Goal: Task Accomplishment & Management: Use online tool/utility

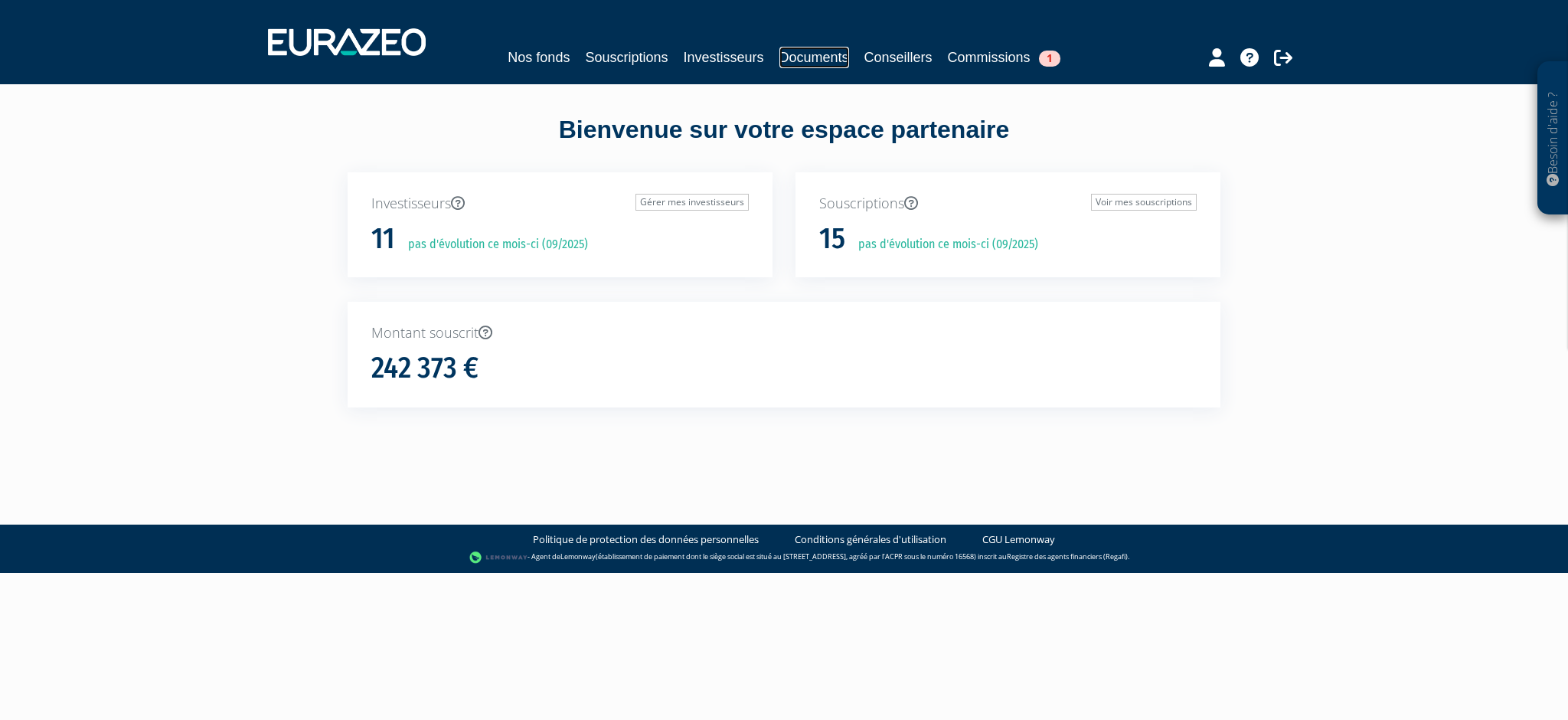
click at [803, 55] on link "Documents" at bounding box center [814, 57] width 70 height 22
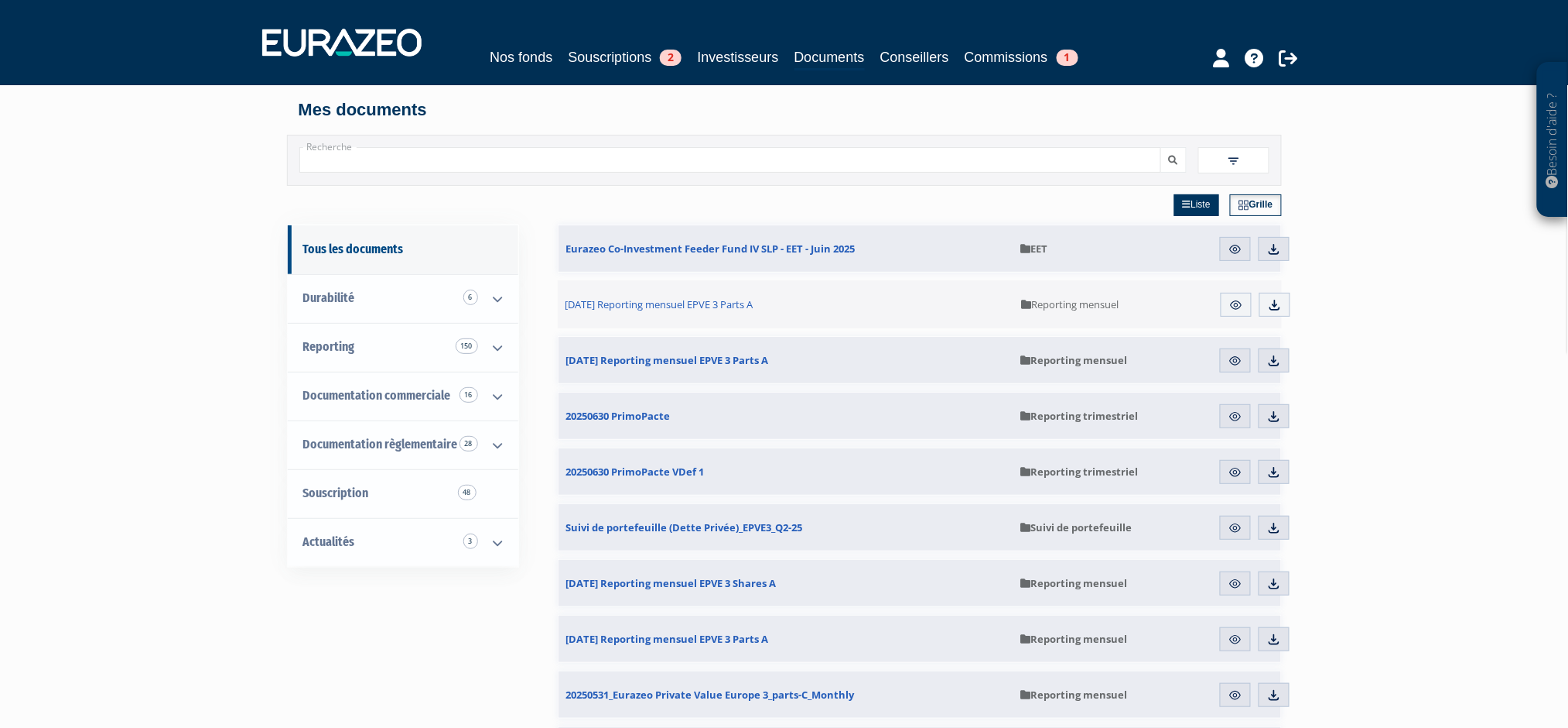
click at [425, 159] on input "Recherche" at bounding box center [730, 159] width 862 height 25
type input "EURAZEO PATRIMOINE 2023"
click at [1238, 165] on img at bounding box center [1234, 161] width 14 height 14
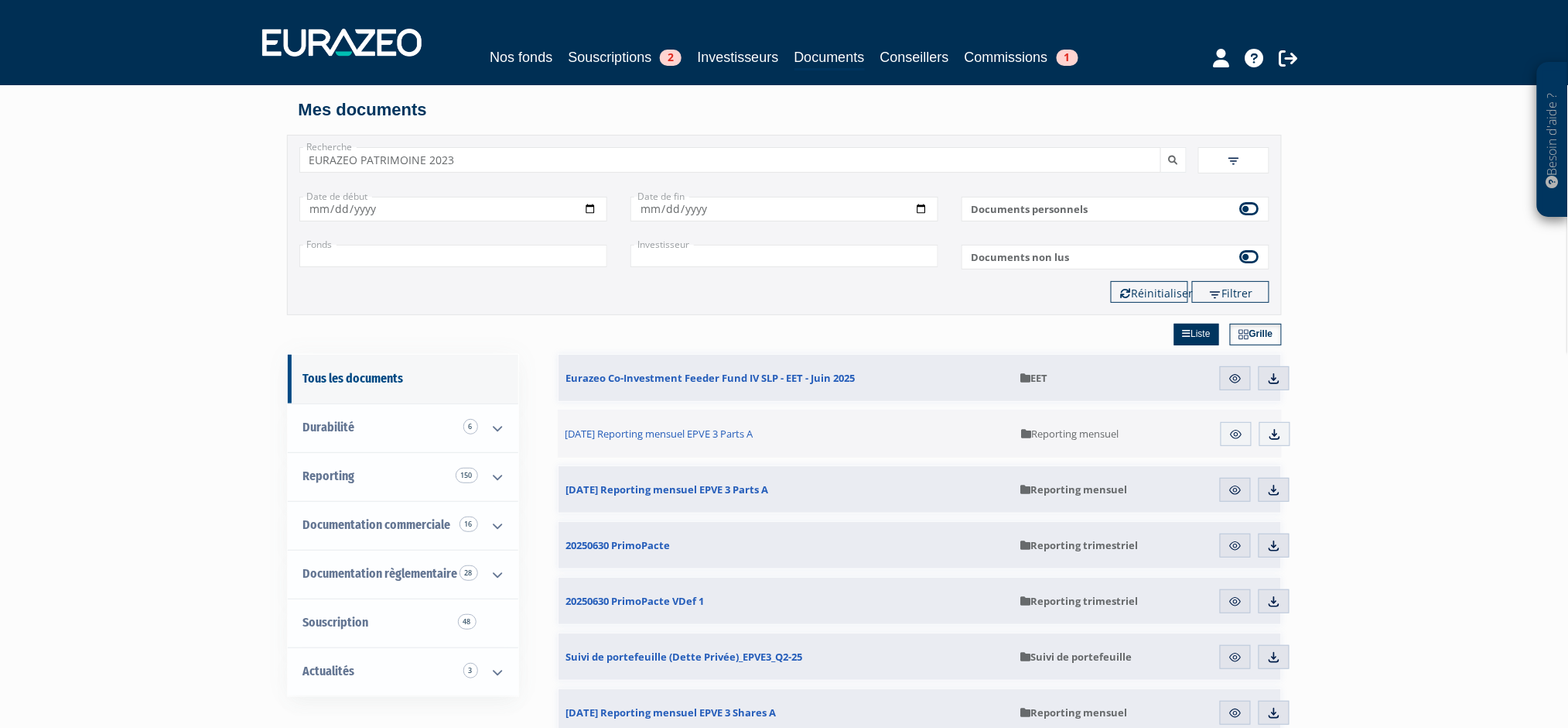
drag, startPoint x: 495, startPoint y: 158, endPoint x: 252, endPoint y: 149, distance: 243.2
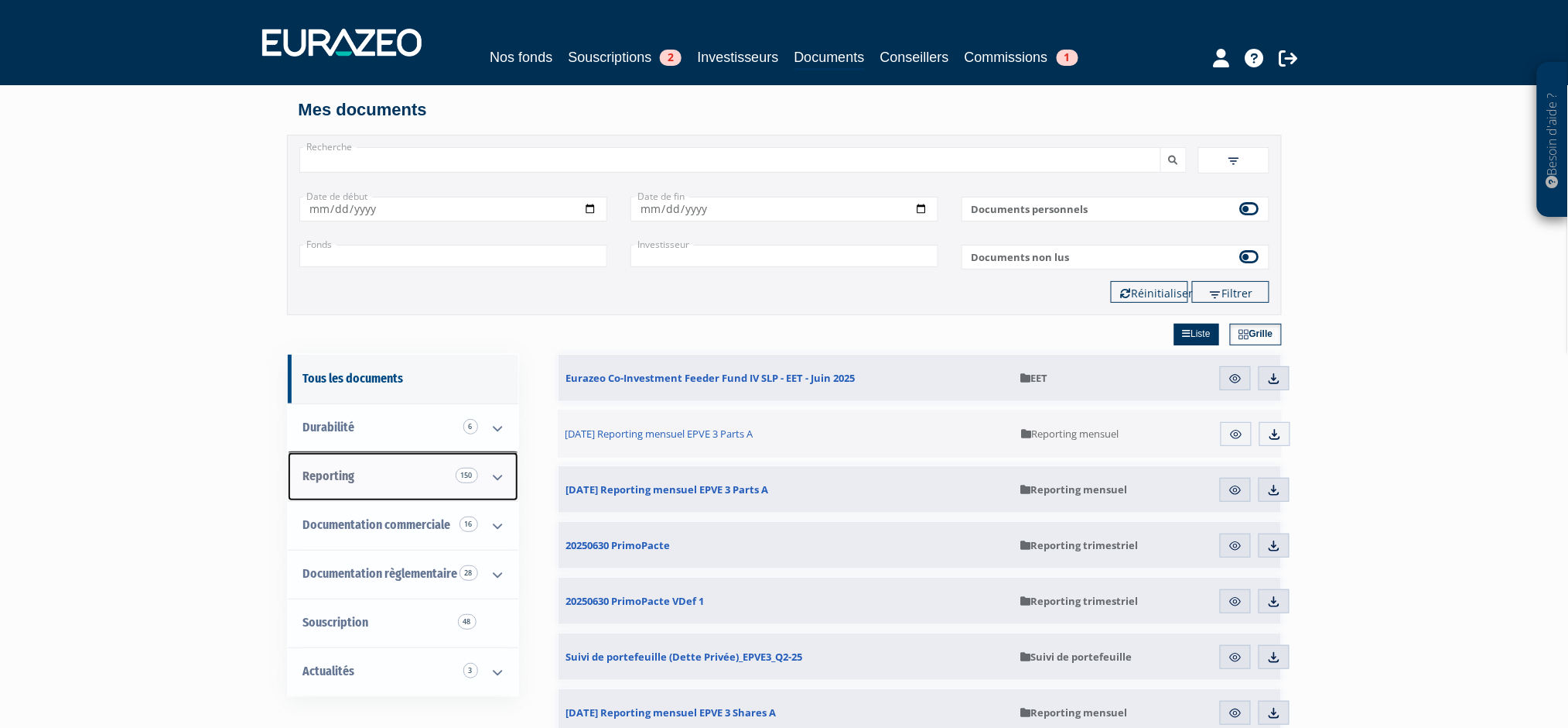
click at [354, 478] on span "Reporting 150" at bounding box center [328, 475] width 52 height 15
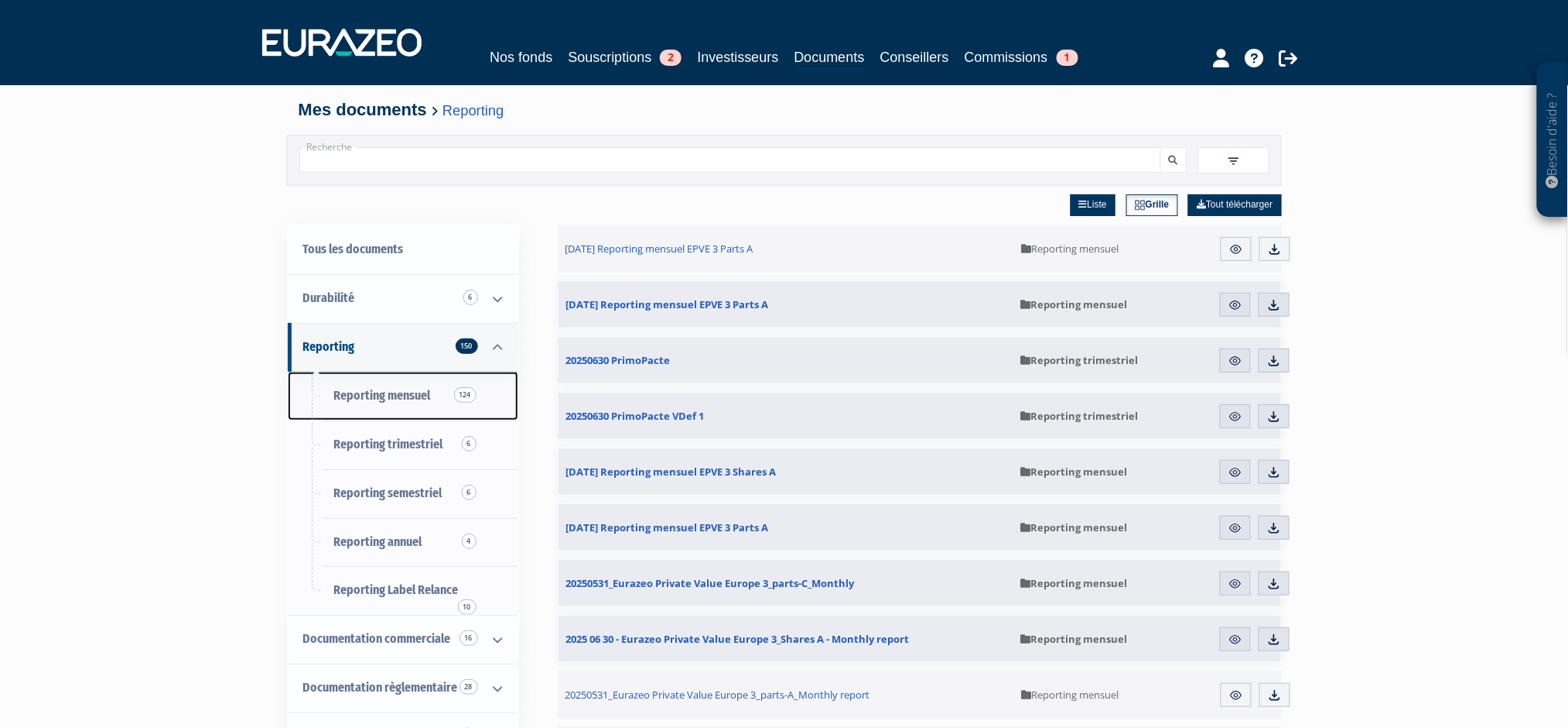
click at [411, 399] on span "Reporting mensuel 124" at bounding box center [383, 395] width 97 height 15
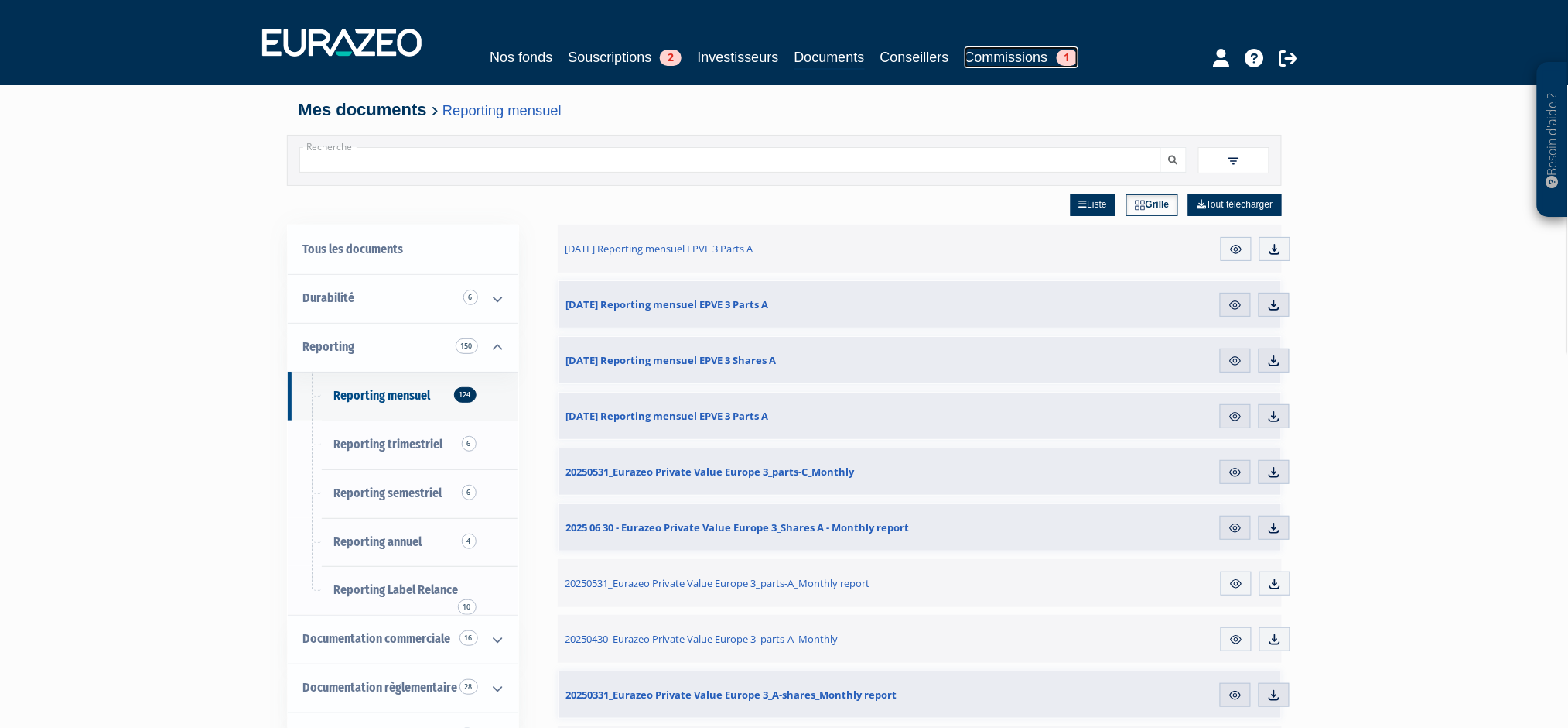
click at [1044, 56] on link "Commissions 1" at bounding box center [1022, 57] width 114 height 22
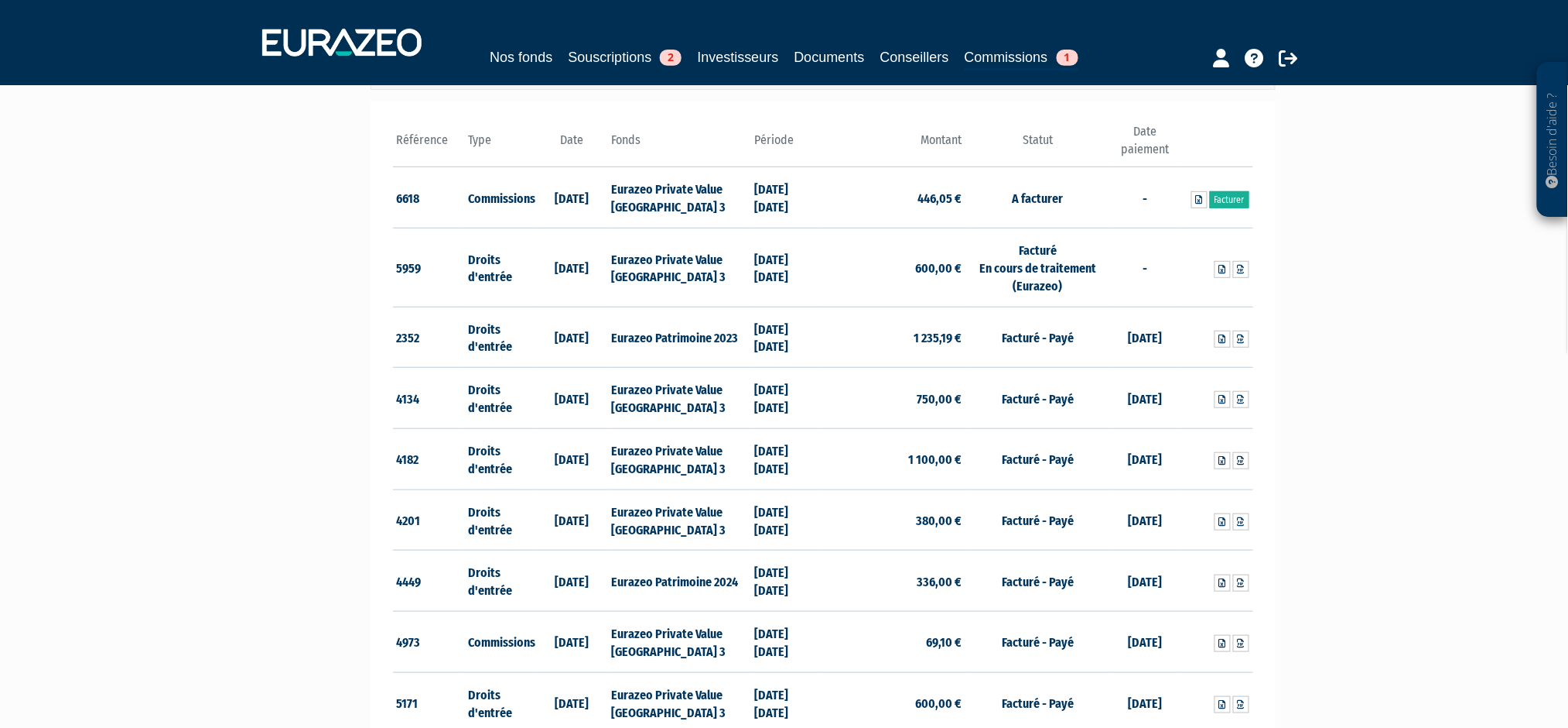
scroll to position [103, 0]
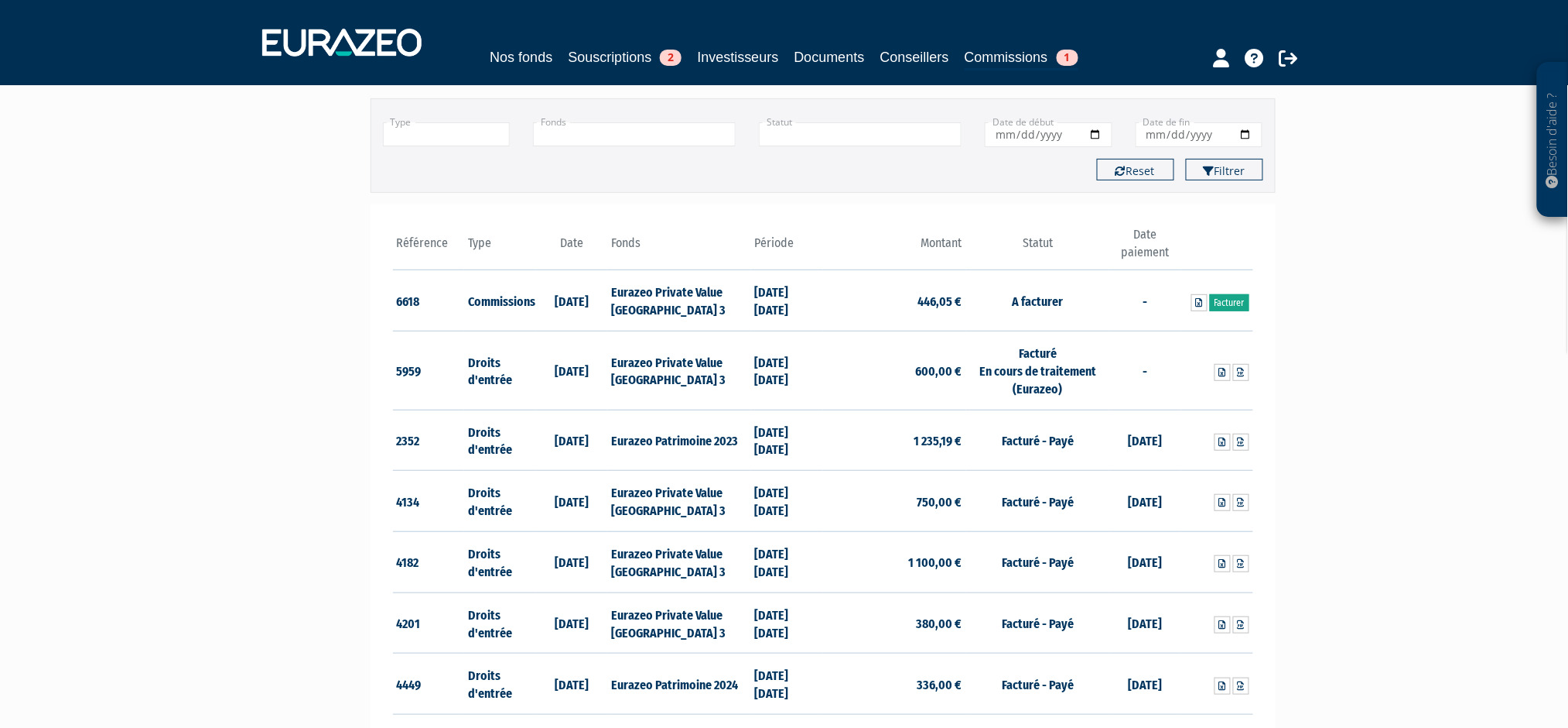
click at [1233, 297] on link "Facturer" at bounding box center [1229, 302] width 39 height 17
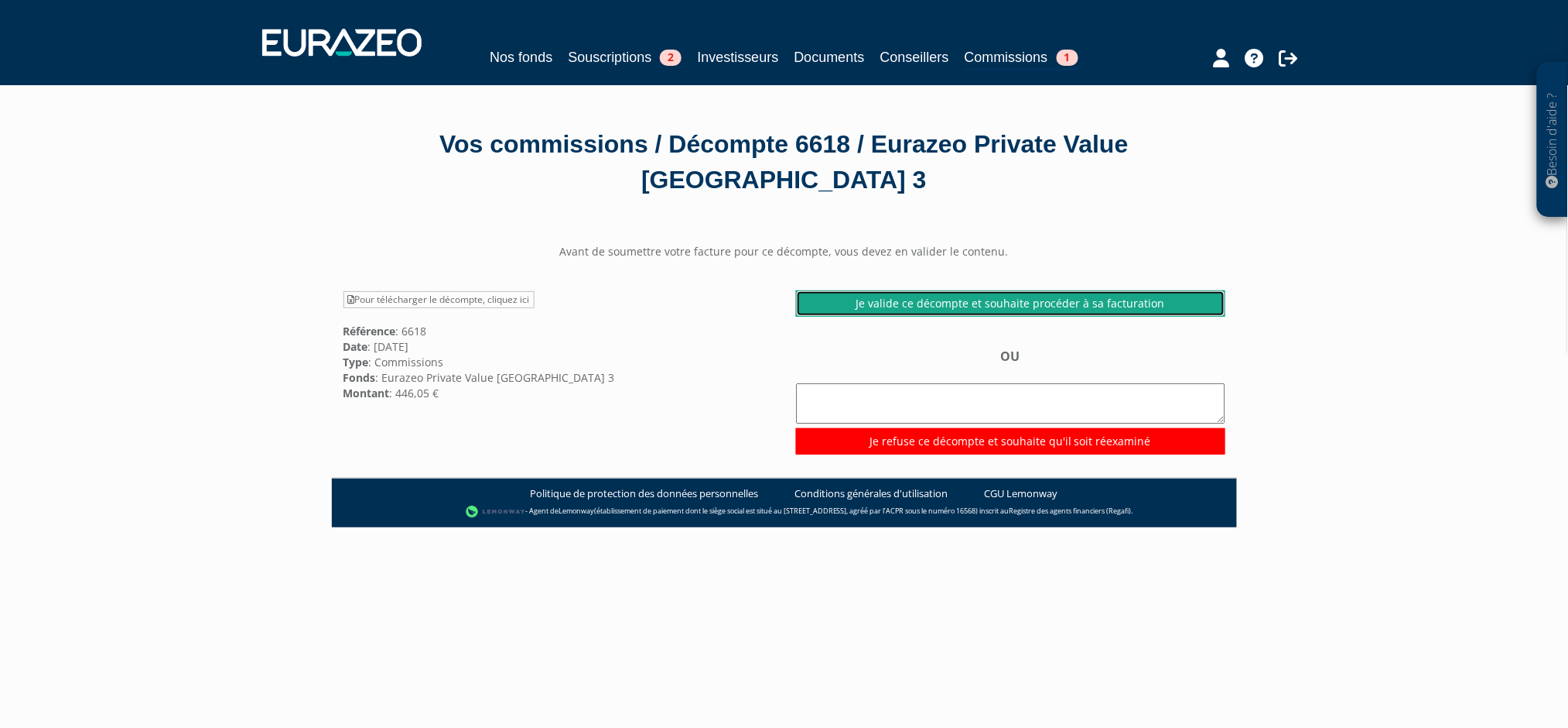
click at [1015, 302] on link "Je valide ce décompte et souhaite procéder à sa facturation" at bounding box center [1011, 303] width 430 height 26
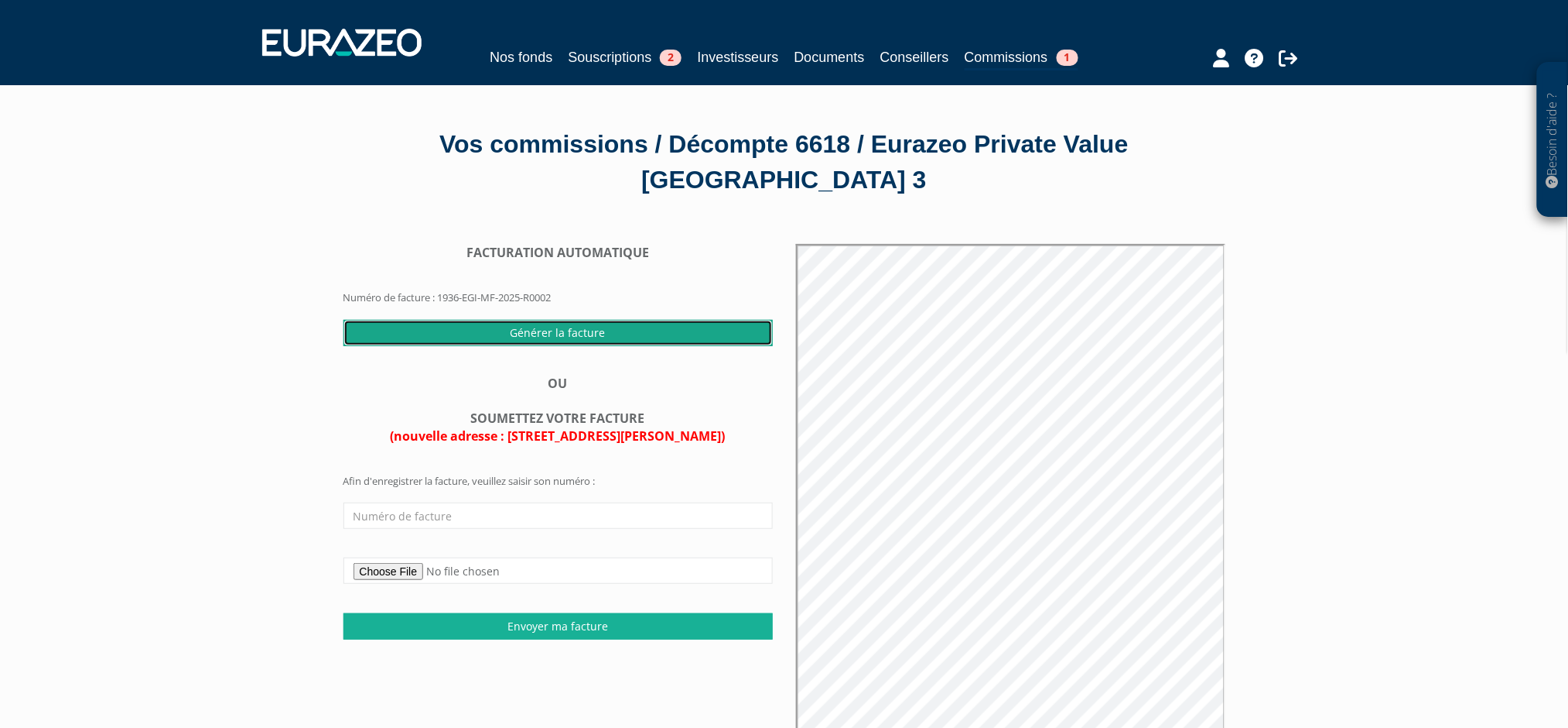
click at [565, 329] on input "Générer la facture" at bounding box center [558, 333] width 430 height 26
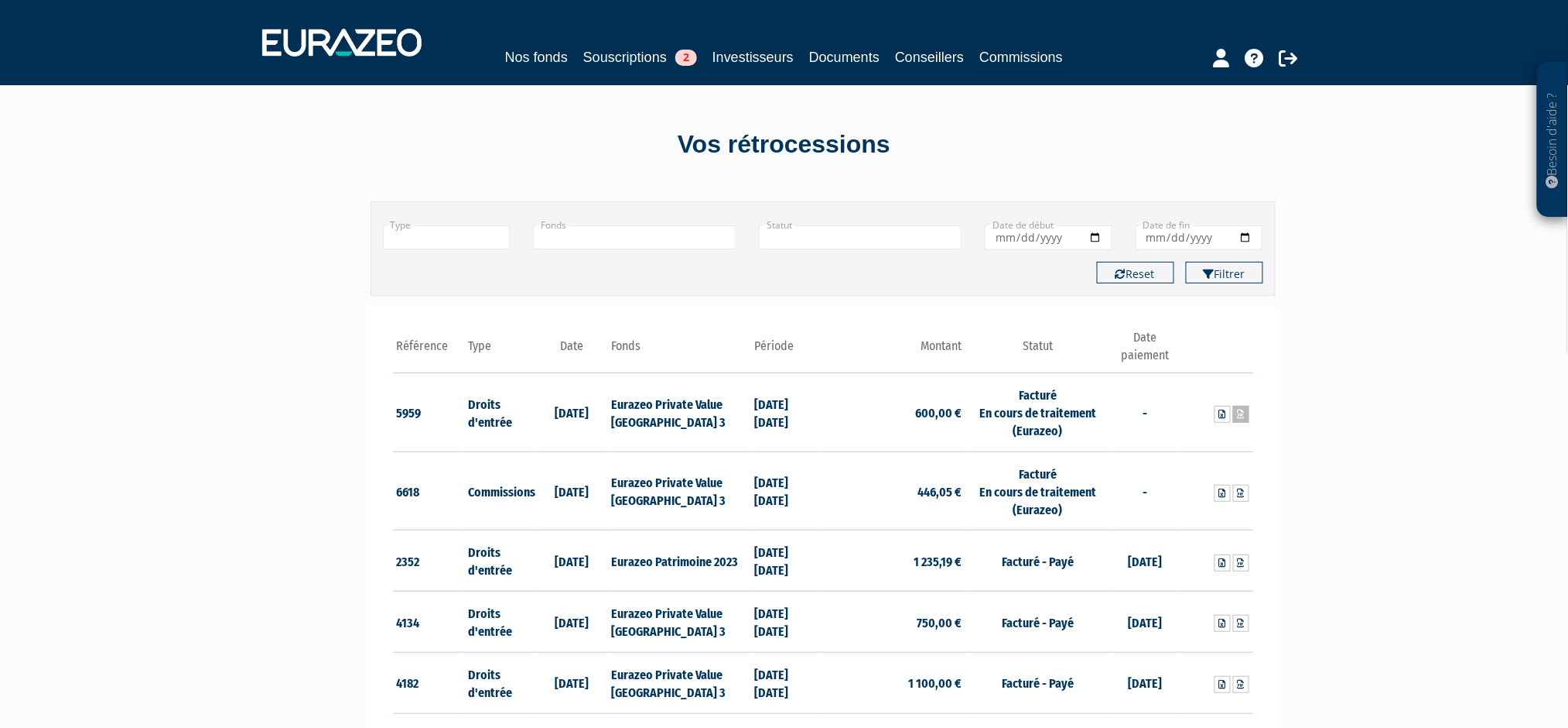
click at [1240, 414] on icon at bounding box center [1241, 414] width 7 height 10
click at [1243, 493] on icon at bounding box center [1241, 493] width 7 height 10
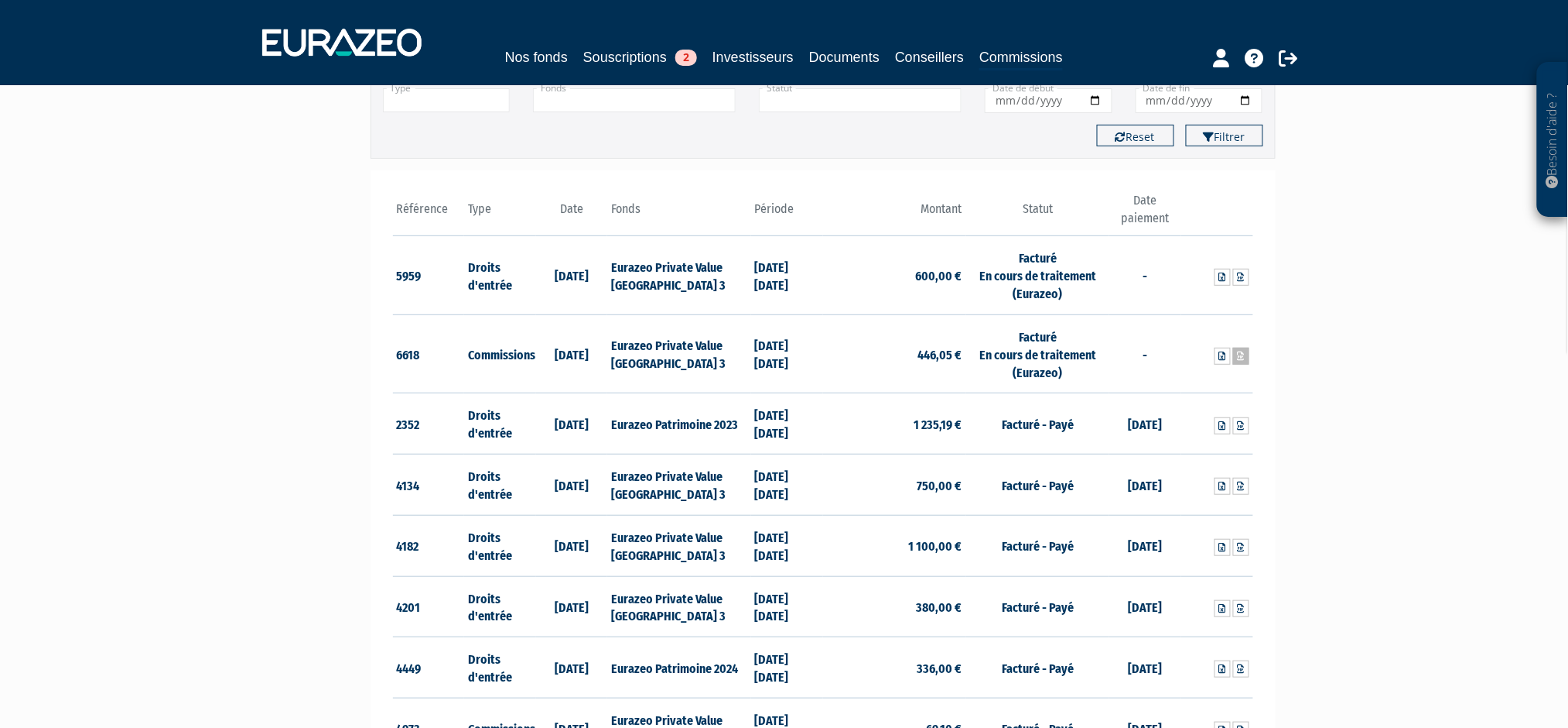
scroll to position [206, 0]
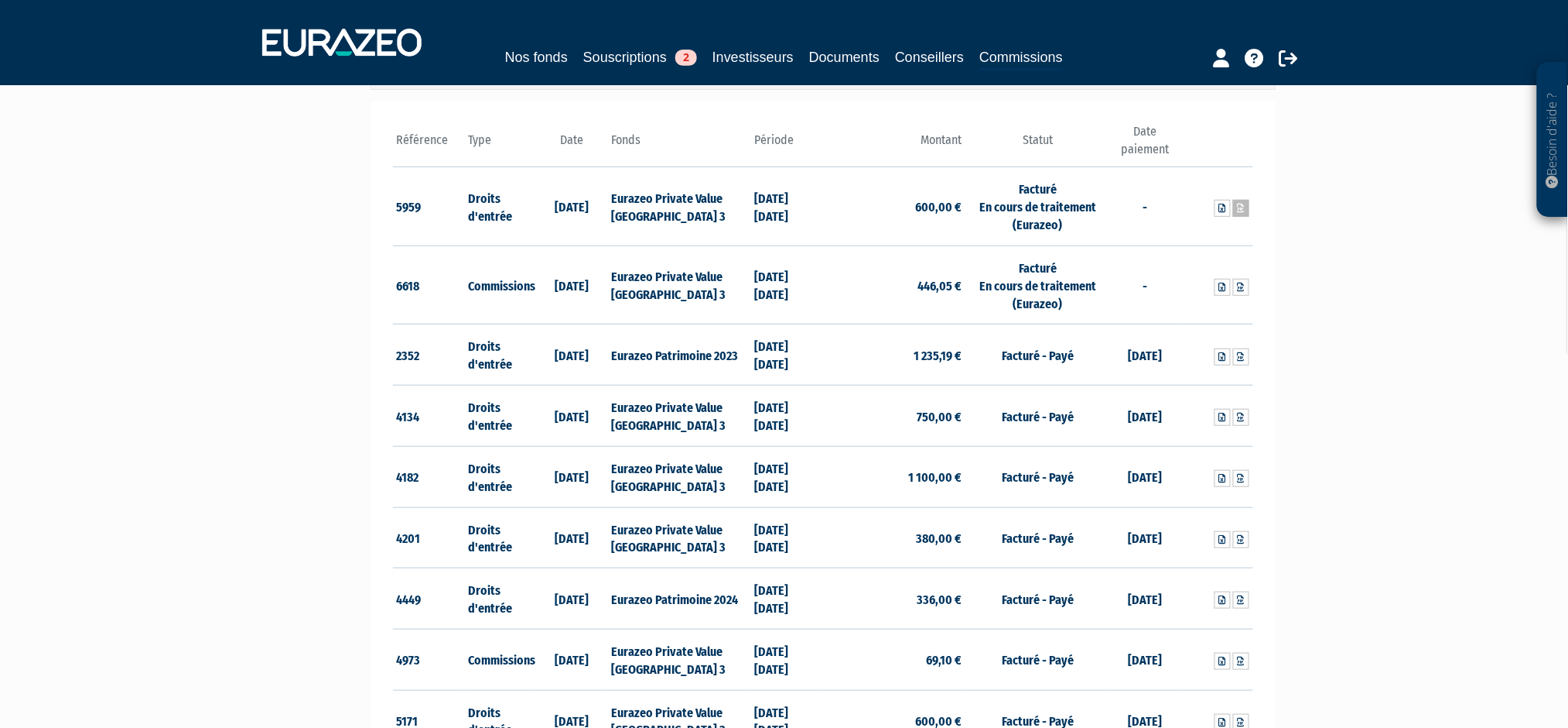
click at [1244, 207] on icon at bounding box center [1241, 208] width 7 height 10
click at [1245, 287] on link at bounding box center [1241, 287] width 17 height 17
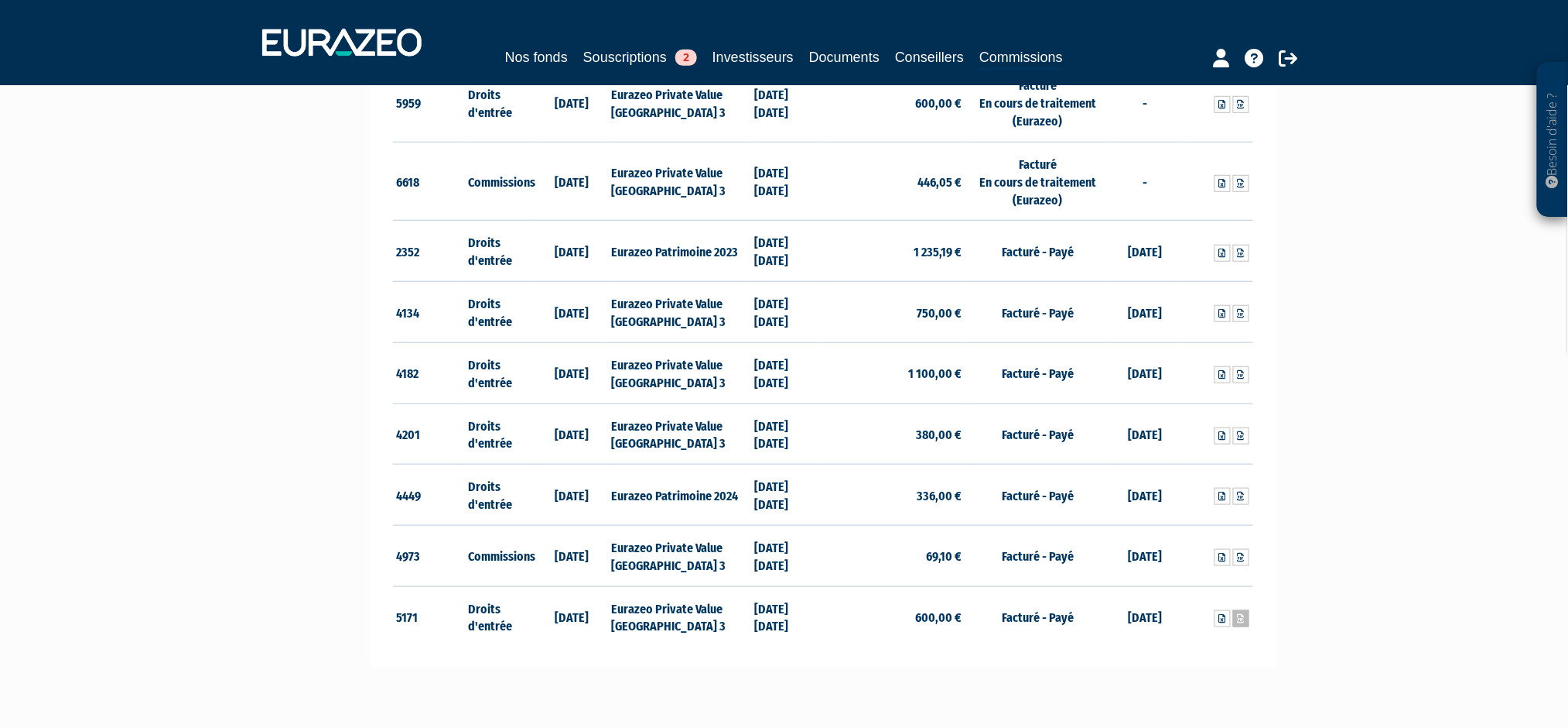
click at [1244, 616] on icon at bounding box center [1241, 618] width 7 height 10
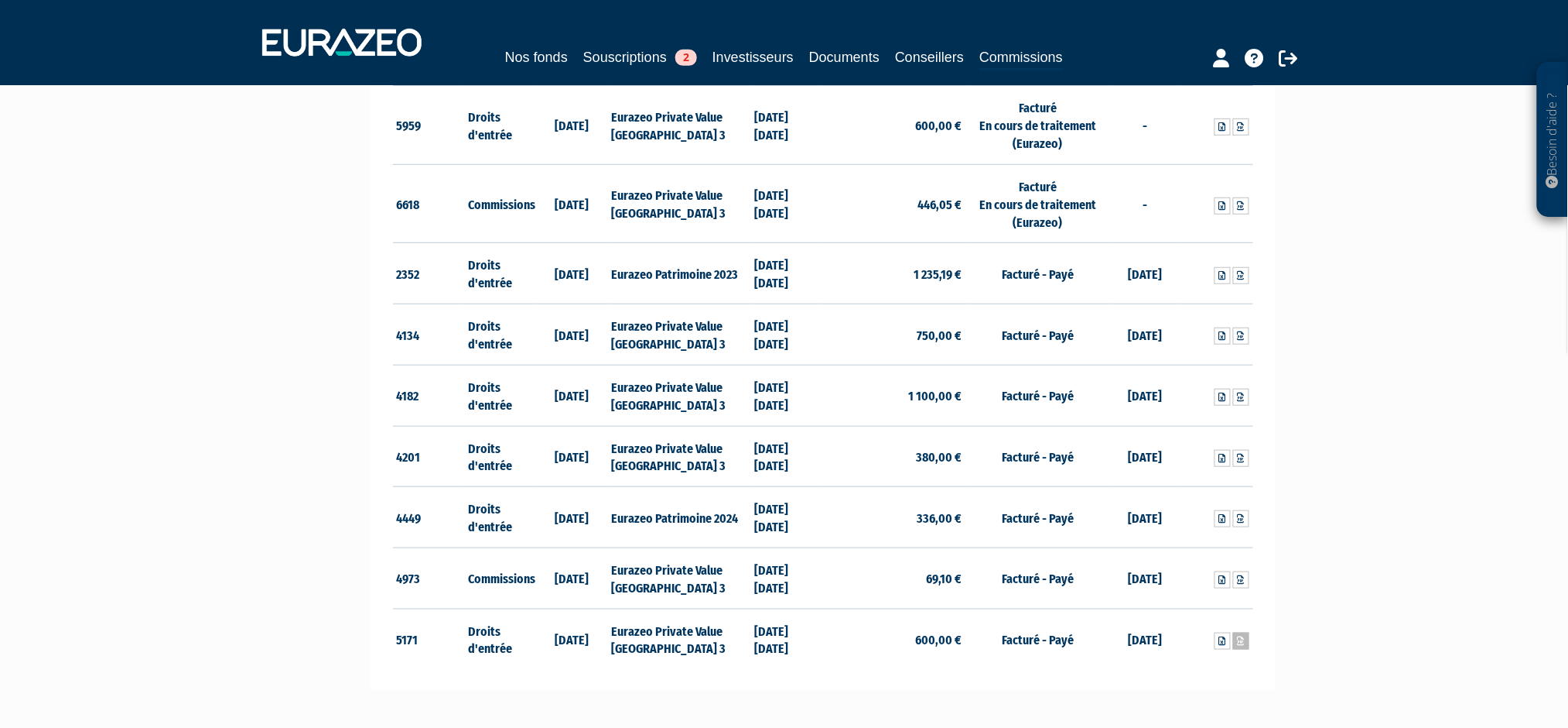
scroll to position [385, 0]
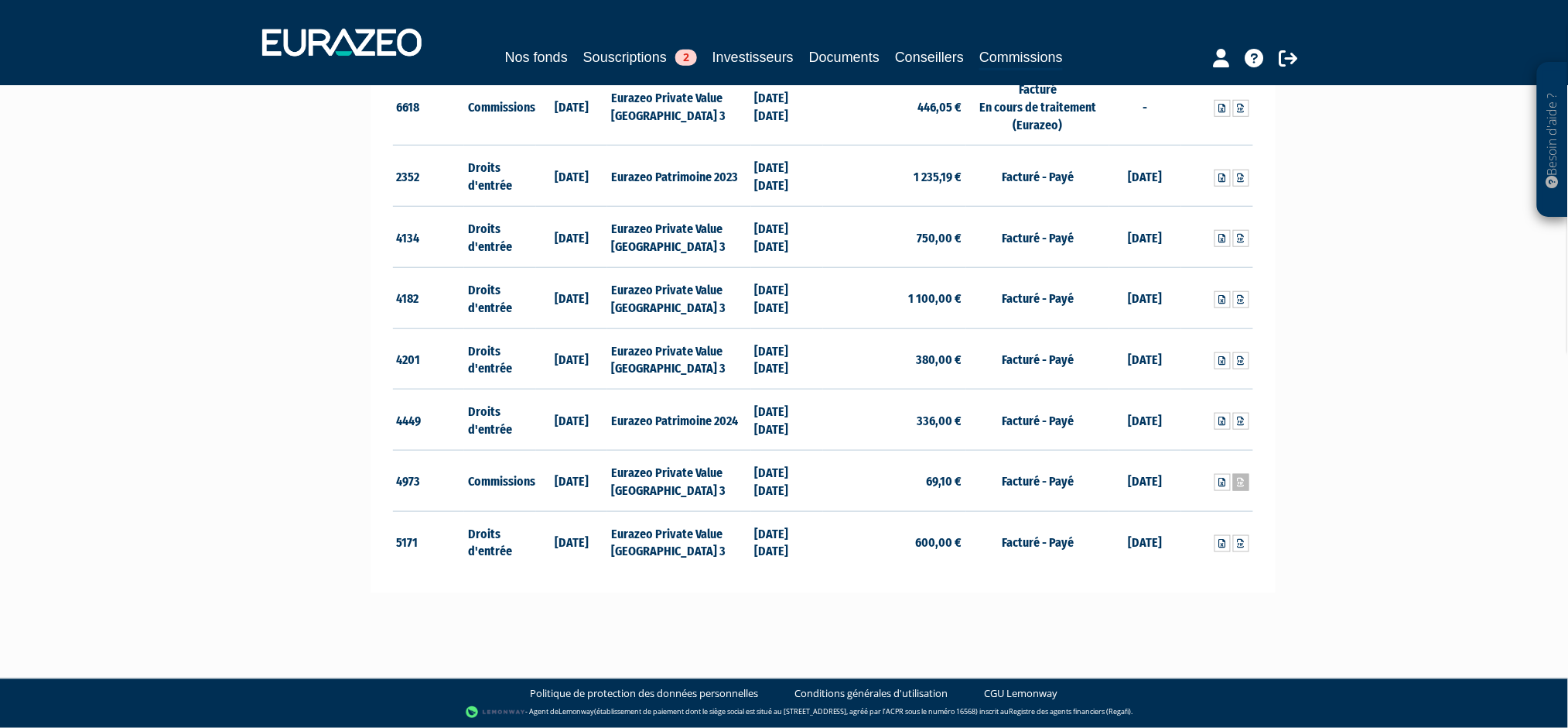
click at [1247, 487] on link at bounding box center [1241, 482] width 17 height 17
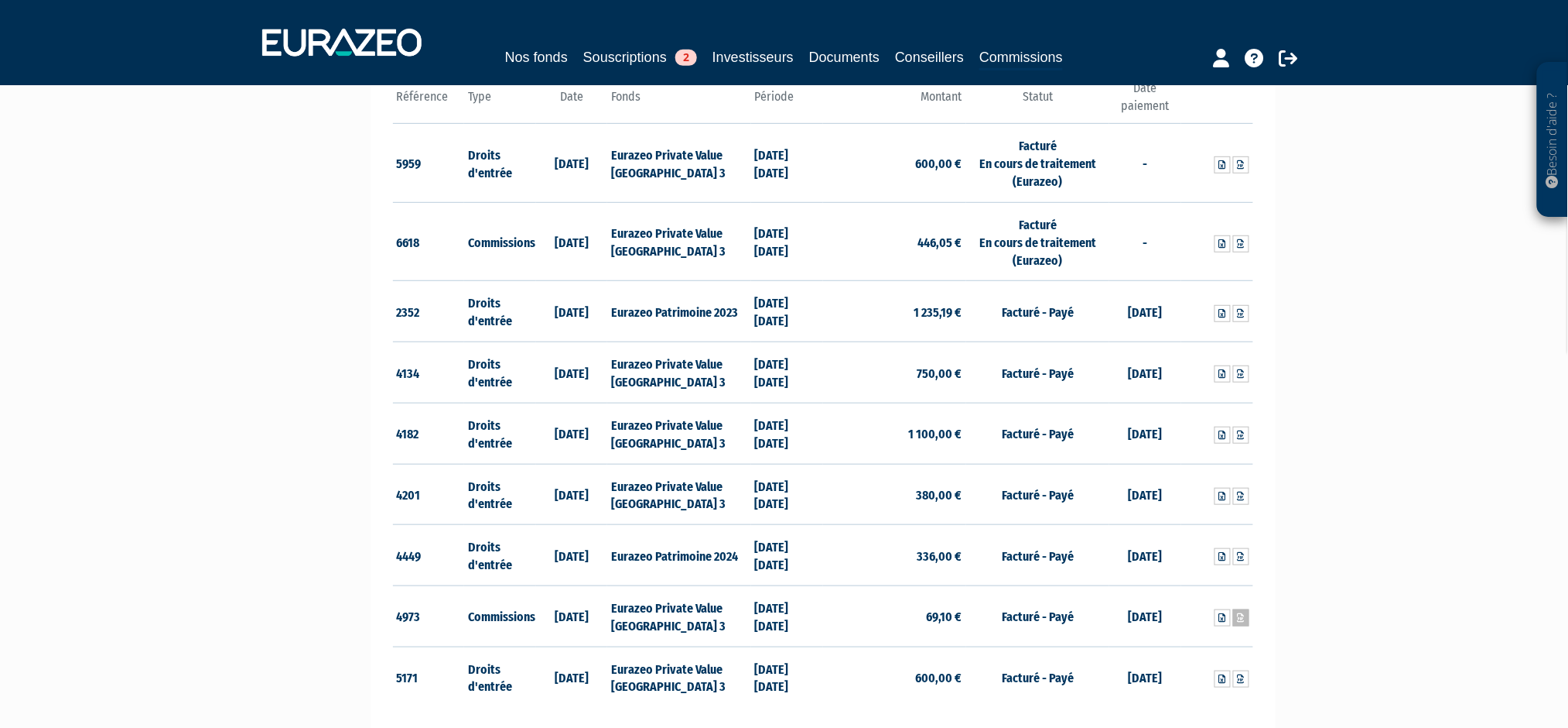
scroll to position [281, 0]
